Goal: Find specific page/section: Find specific page/section

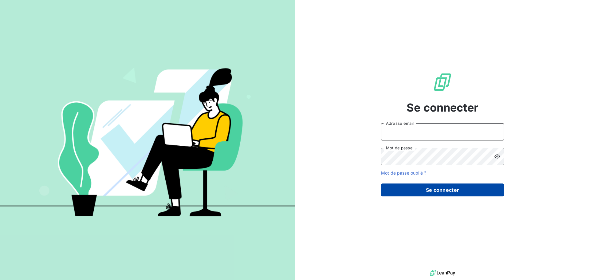
type input "[EMAIL_ADDRESS][DOMAIN_NAME]"
click at [458, 188] on button "Se connecter" at bounding box center [442, 189] width 123 height 13
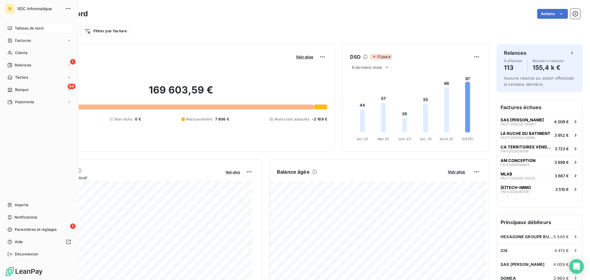
click at [16, 41] on span "Factures" at bounding box center [23, 41] width 16 height 6
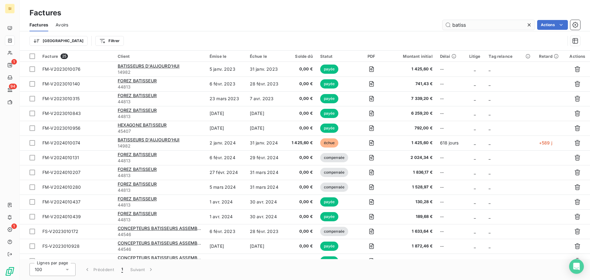
click at [495, 23] on input "batiss" at bounding box center [488, 25] width 92 height 10
type input "befs"
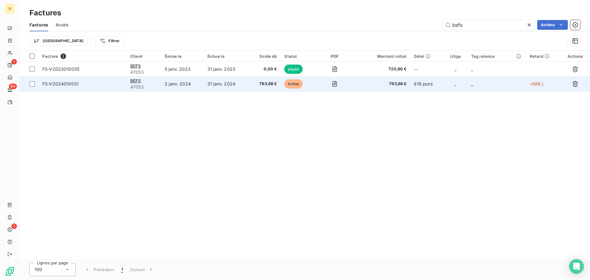
click at [96, 85] on span "FS-V2024010031" at bounding box center [82, 84] width 81 height 6
